Goal: Navigation & Orientation: Understand site structure

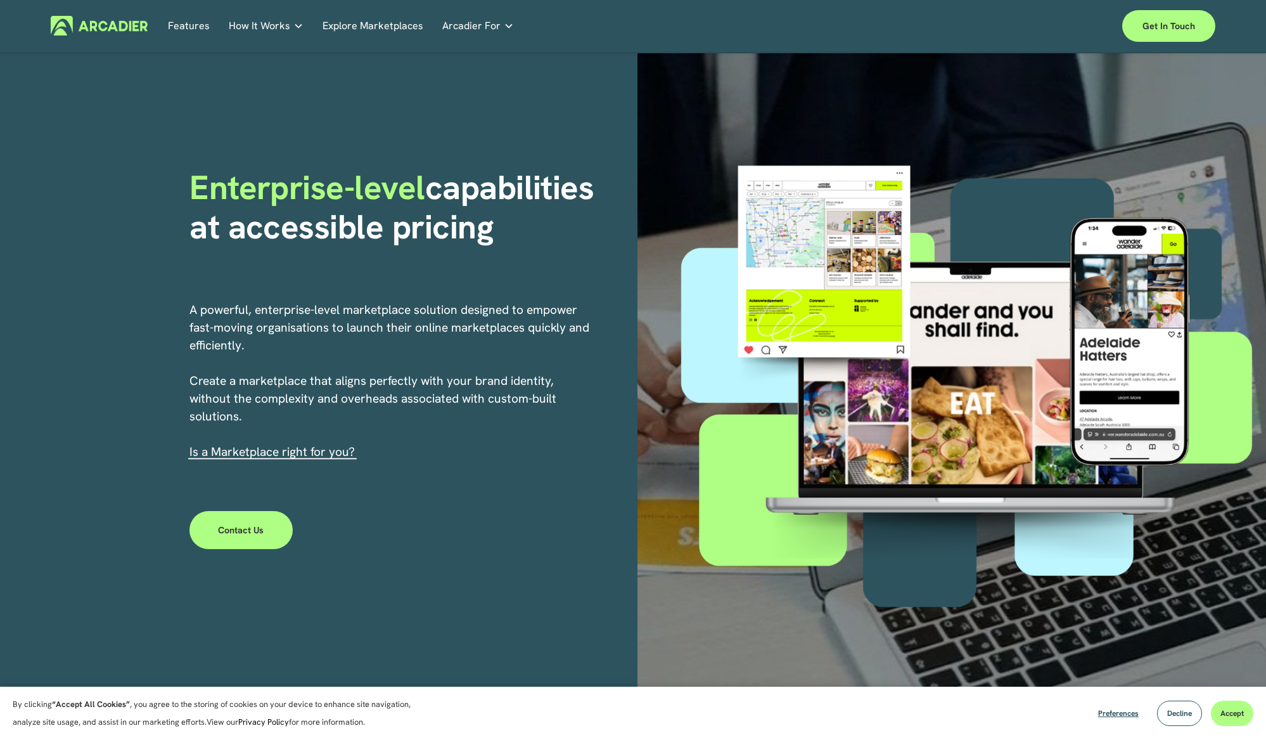
click at [189, 29] on link "Features" at bounding box center [189, 26] width 42 height 20
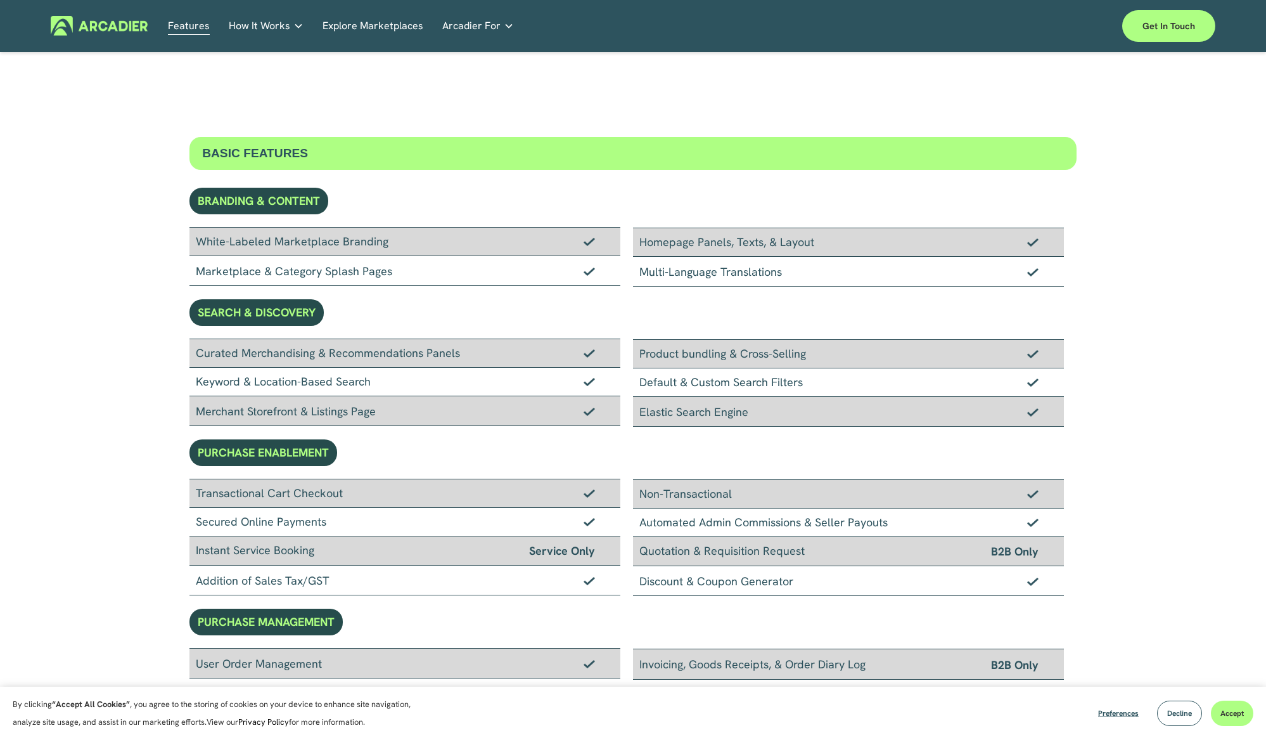
click at [364, 29] on link "Explore Marketplaces" at bounding box center [373, 26] width 101 height 20
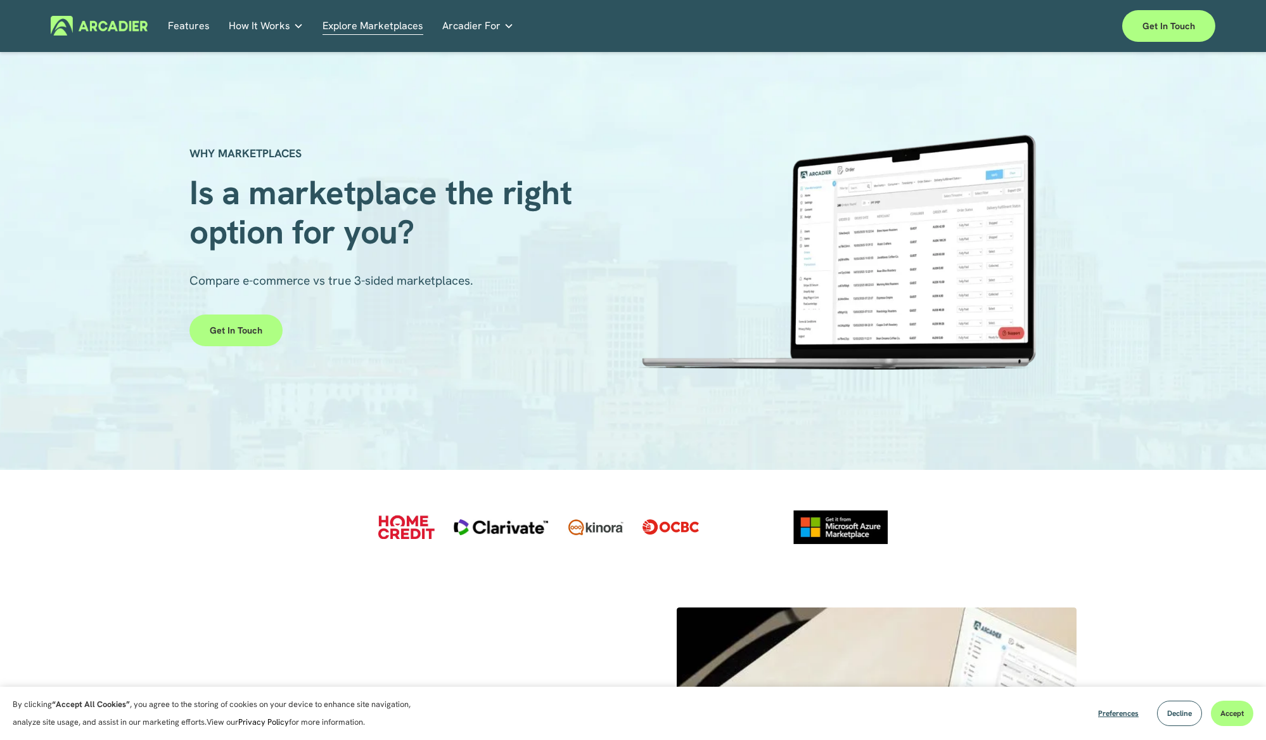
click at [0, 0] on link "Retail Marketplaces Whatever you are offering to your customer, we bring it all…" at bounding box center [0, 0] width 0 height 0
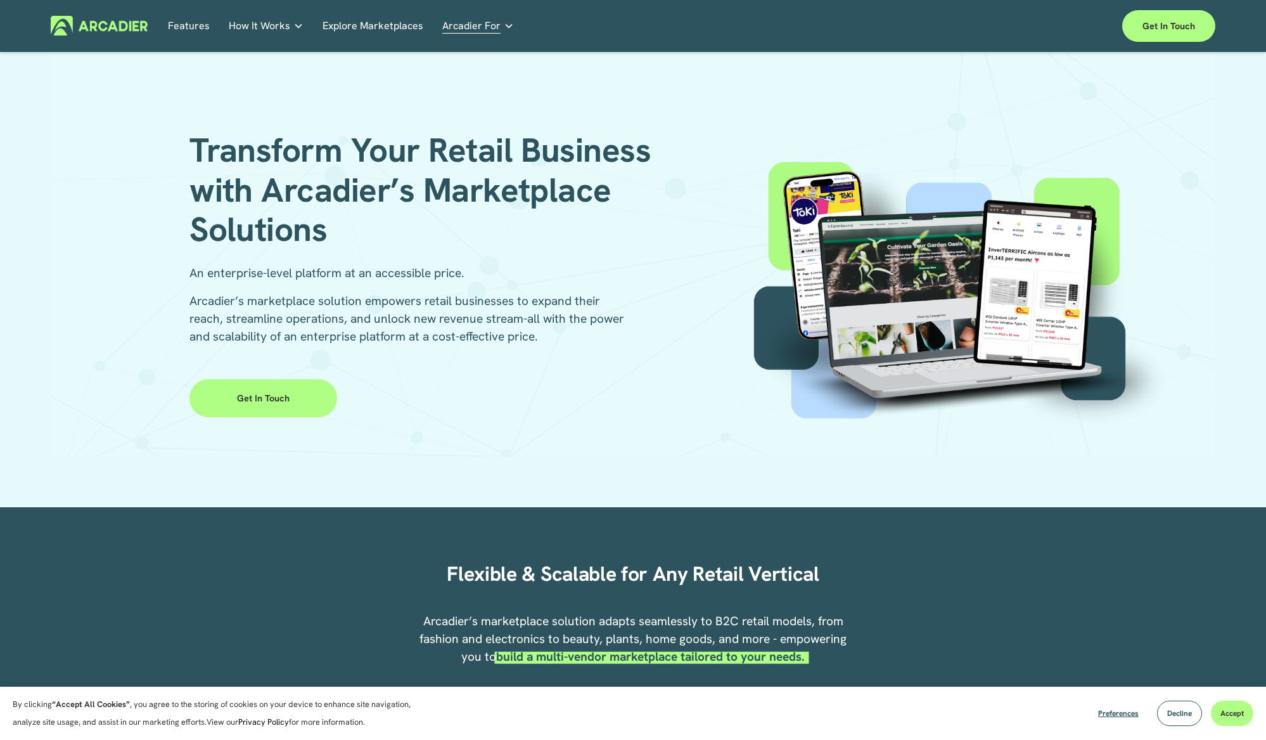
click at [114, 29] on img at bounding box center [99, 26] width 97 height 20
